Goal: Find specific page/section: Find specific page/section

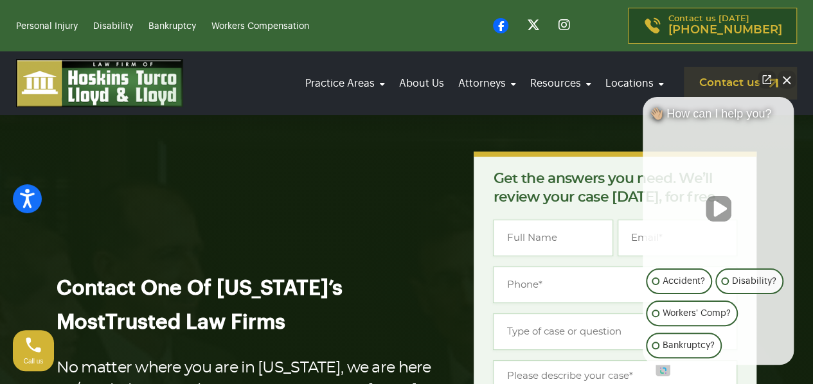
click at [784, 80] on button "Close Intaker Chat Widget" at bounding box center [786, 80] width 18 height 18
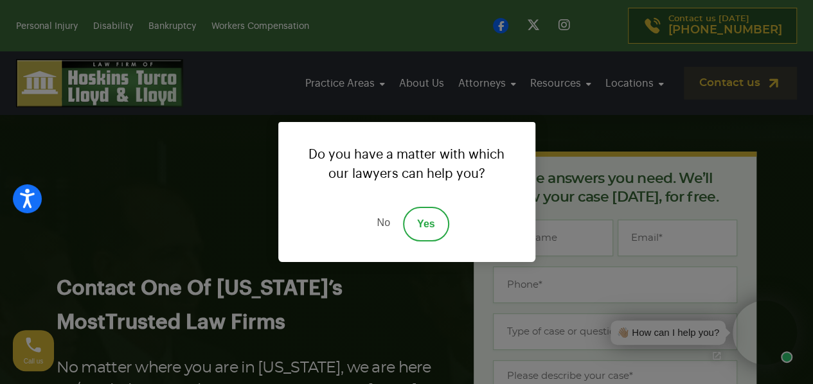
click at [433, 223] on link "Yes" at bounding box center [426, 224] width 46 height 35
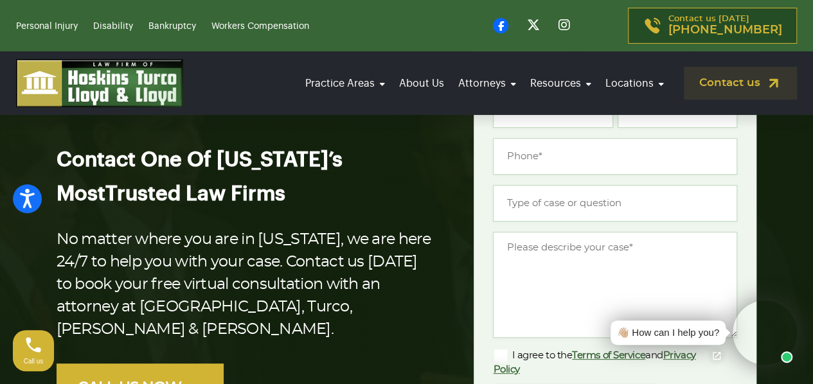
scroll to position [64, 0]
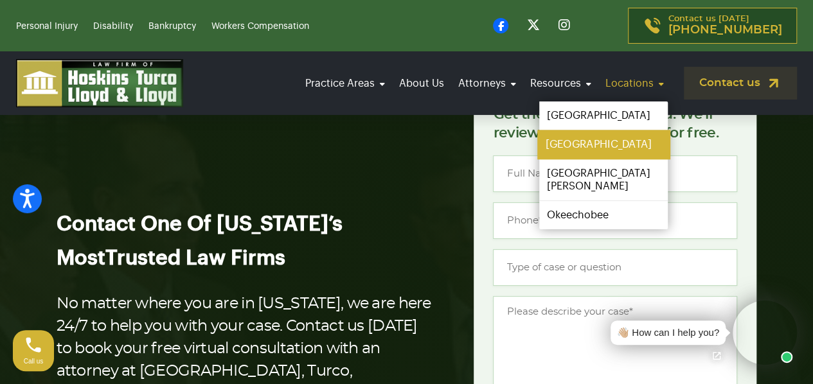
click at [573, 145] on link "[GEOGRAPHIC_DATA]" at bounding box center [603, 144] width 132 height 29
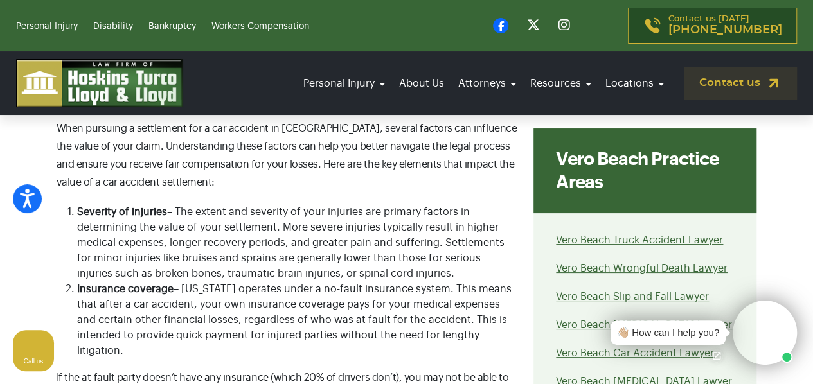
scroll to position [4882, 0]
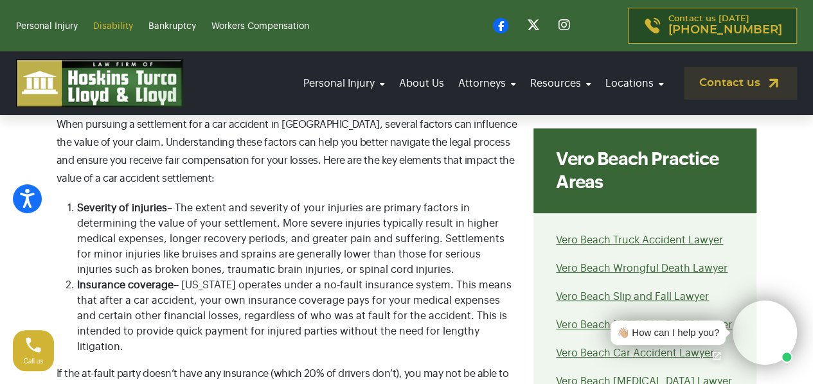
click at [118, 25] on link "Disability" at bounding box center [113, 26] width 40 height 9
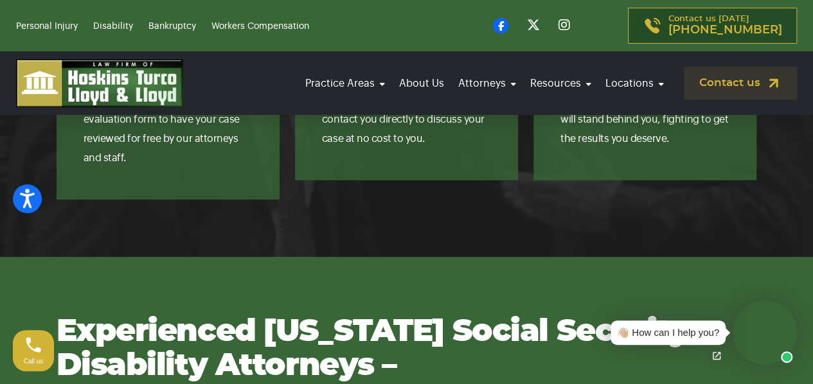
scroll to position [1734, 0]
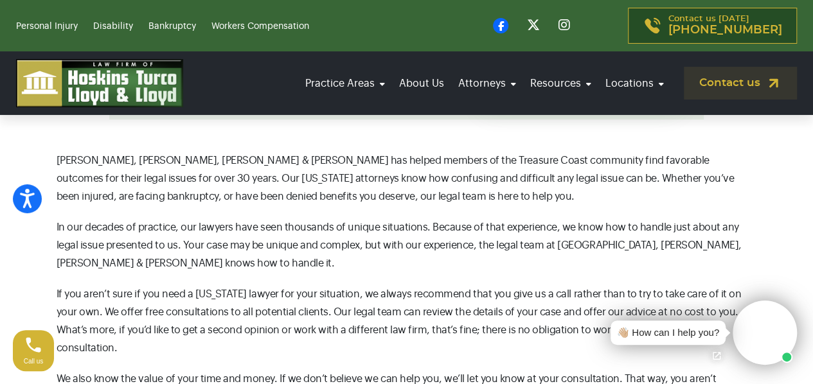
scroll to position [450, 0]
